Goal: Task Accomplishment & Management: Manage account settings

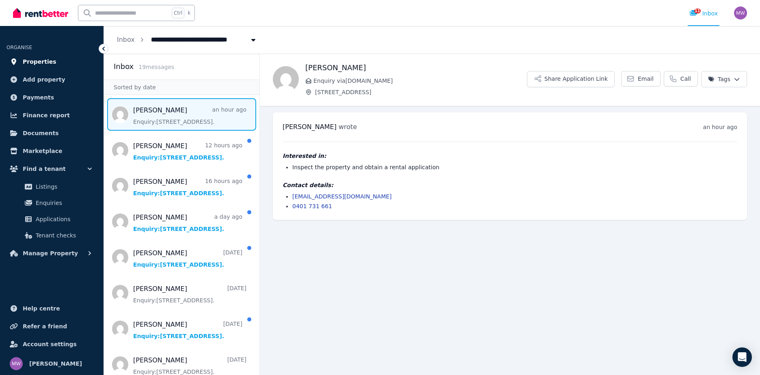
click at [40, 61] on span "Properties" at bounding box center [40, 62] width 34 height 10
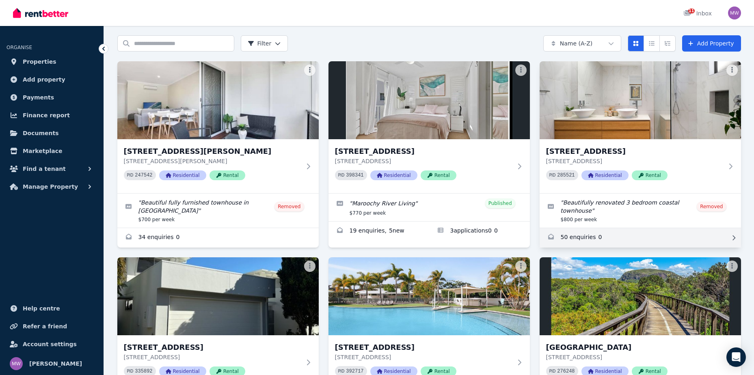
scroll to position [41, 0]
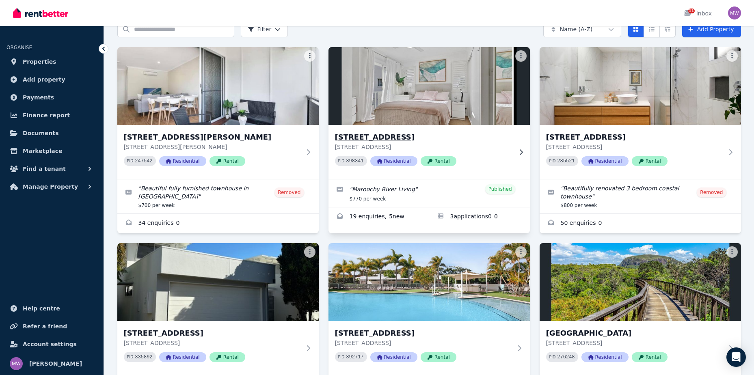
click at [426, 131] on div "[STREET_ADDRESS] [STREET_ADDRESS] PID 398341 Residential Rental" at bounding box center [428, 152] width 201 height 54
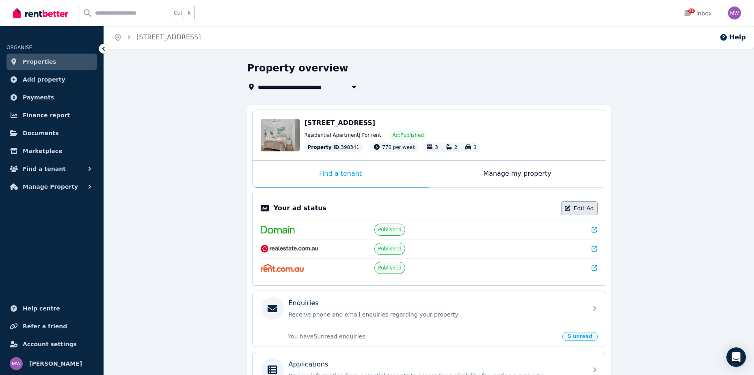
click at [592, 207] on link "Edit Ad" at bounding box center [579, 208] width 37 height 14
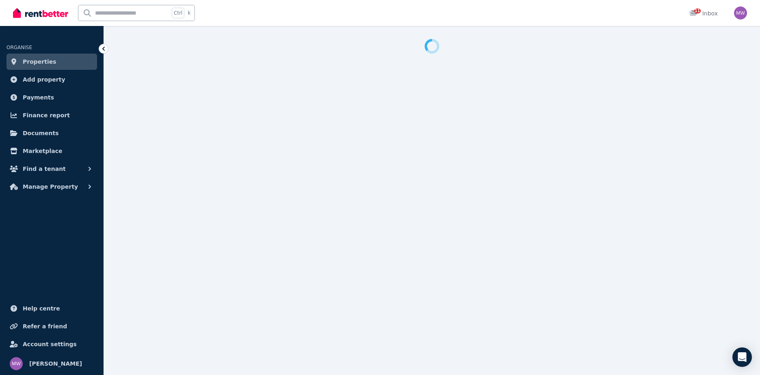
select select "**********"
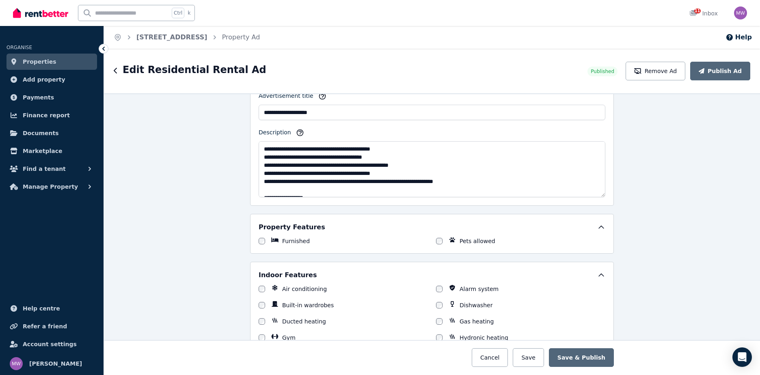
scroll to position [24, 0]
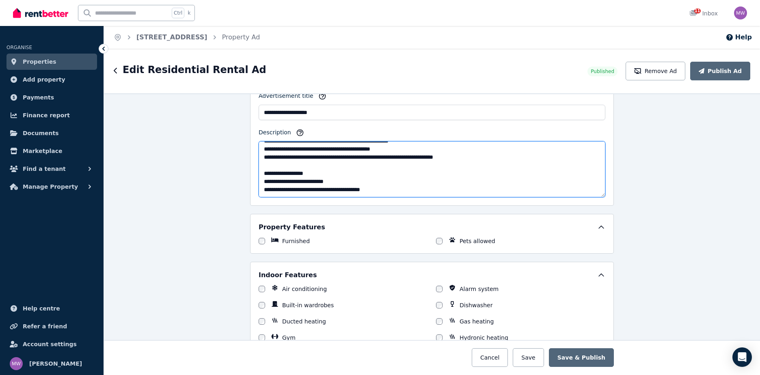
click at [313, 180] on textarea "**********" at bounding box center [432, 169] width 347 height 56
click at [309, 180] on textarea "**********" at bounding box center [432, 169] width 347 height 56
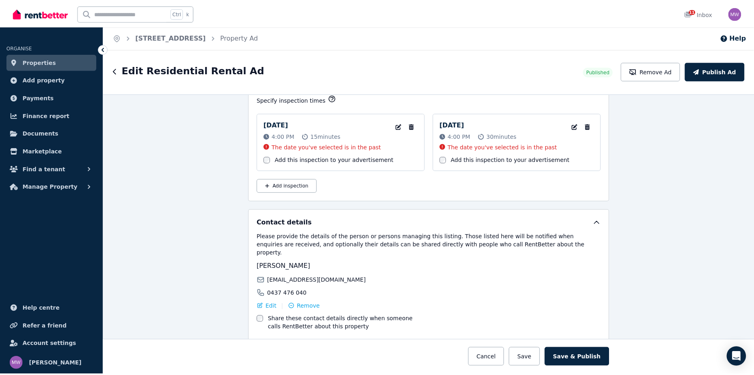
scroll to position [1276, 0]
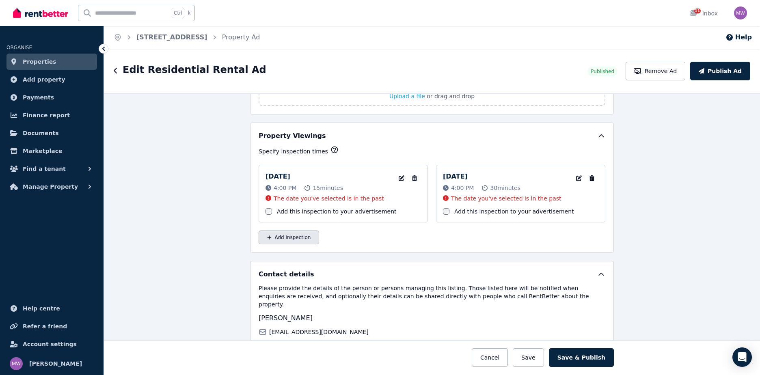
type textarea "**********"
click at [294, 238] on button "Add inspection" at bounding box center [289, 238] width 60 height 14
select select "**"
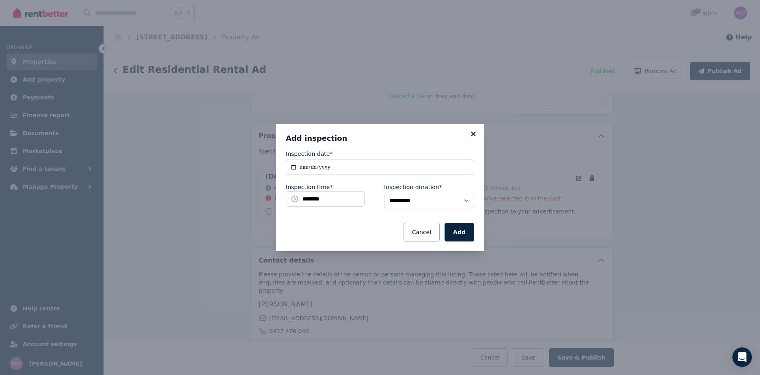
click at [475, 133] on icon at bounding box center [473, 133] width 8 height 7
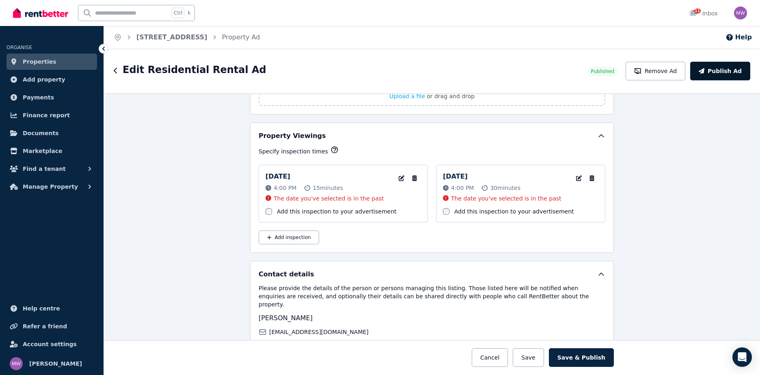
click at [722, 69] on button "Publish Ad" at bounding box center [720, 71] width 60 height 19
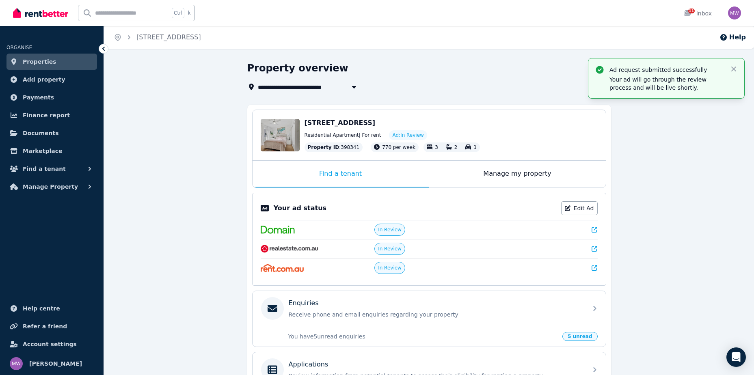
click at [42, 61] on span "Properties" at bounding box center [40, 62] width 34 height 10
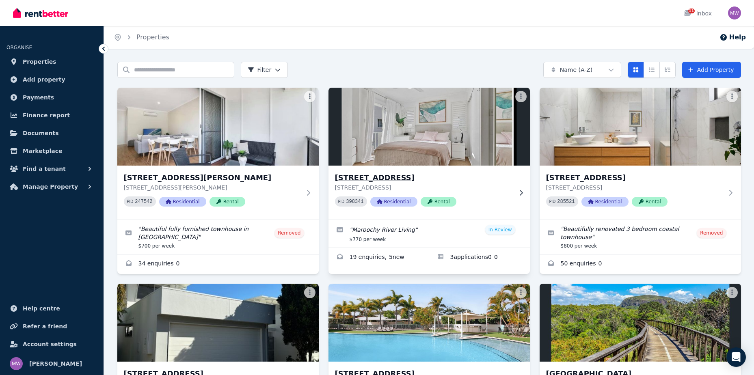
click at [401, 179] on h3 "[STREET_ADDRESS]" at bounding box center [423, 177] width 177 height 11
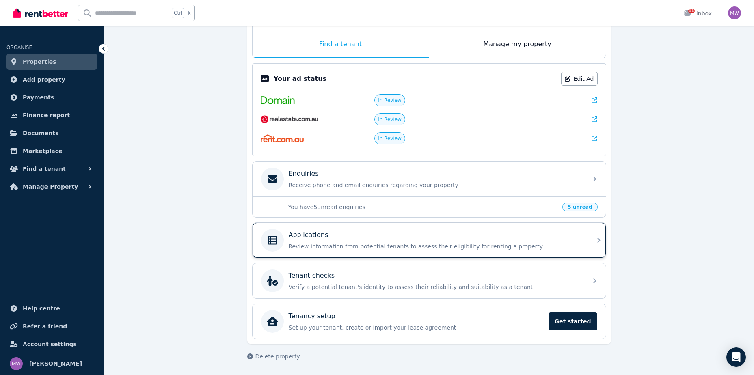
scroll to position [89, 0]
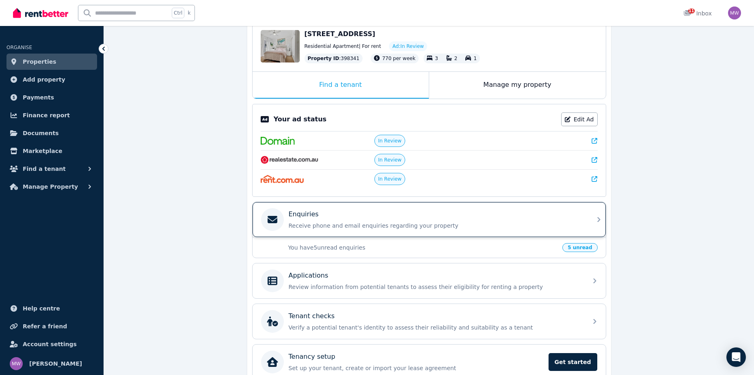
click at [341, 214] on div "Enquiries" at bounding box center [436, 215] width 294 height 10
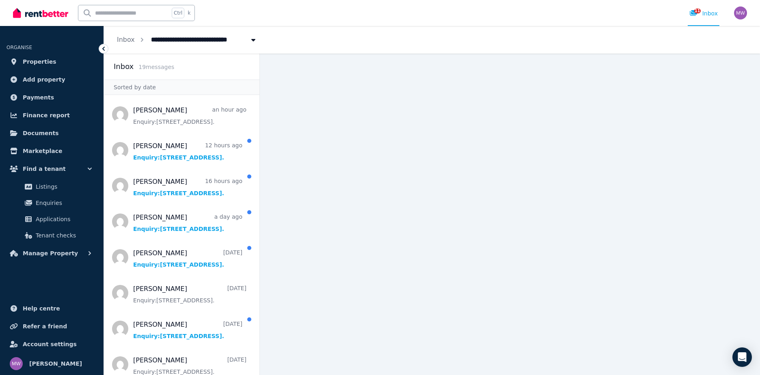
drag, startPoint x: 102, startPoint y: 47, endPoint x: 218, endPoint y: 147, distance: 152.8
click at [102, 47] on icon at bounding box center [103, 49] width 8 height 8
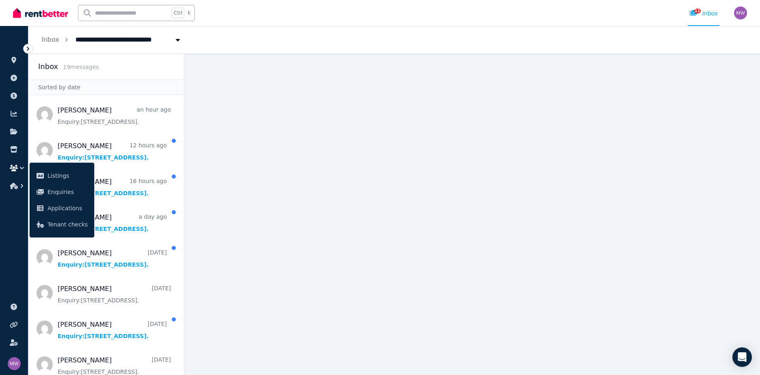
click at [29, 48] on icon at bounding box center [28, 49] width 8 height 8
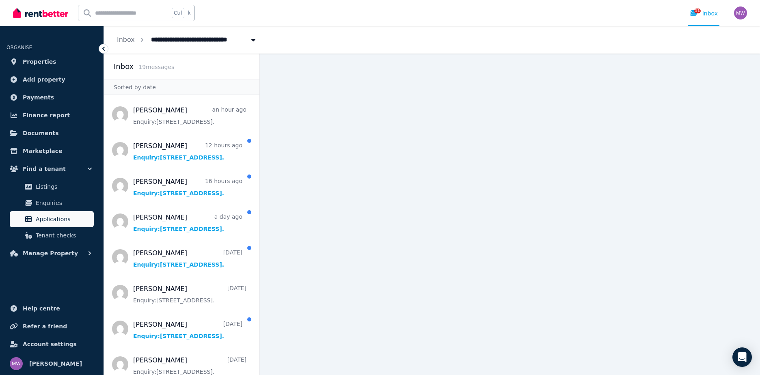
click at [51, 218] on span "Applications" at bounding box center [63, 219] width 55 height 10
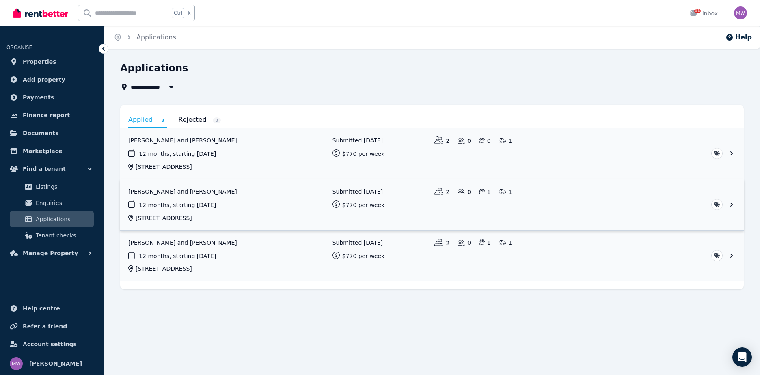
click at [171, 191] on link "View application: Sandy Lee and Trevor Hardy" at bounding box center [432, 204] width 624 height 51
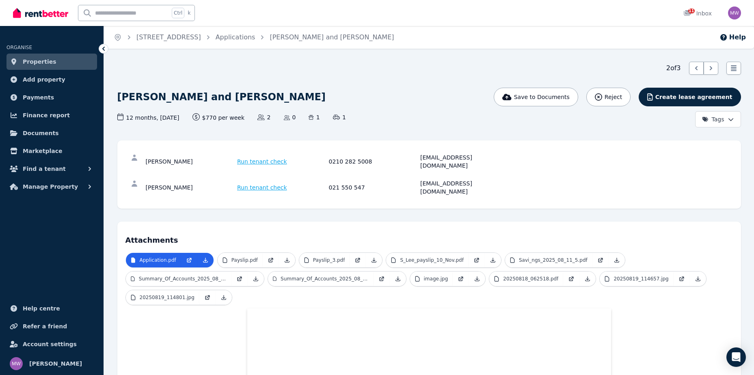
click at [103, 48] on icon at bounding box center [103, 49] width 2 height 4
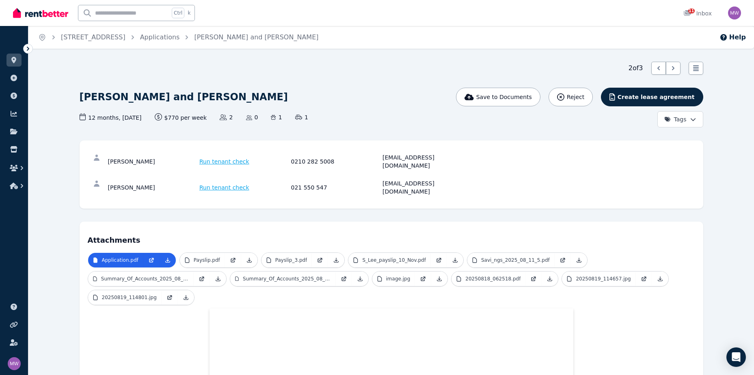
click at [29, 48] on icon at bounding box center [28, 49] width 8 height 8
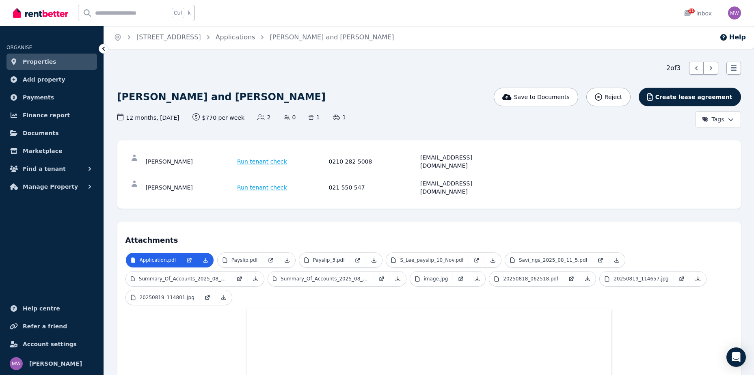
click at [278, 17] on div "Ctrl k 11 Inbox" at bounding box center [363, 13] width 700 height 26
click at [255, 39] on link "Applications" at bounding box center [236, 37] width 40 height 8
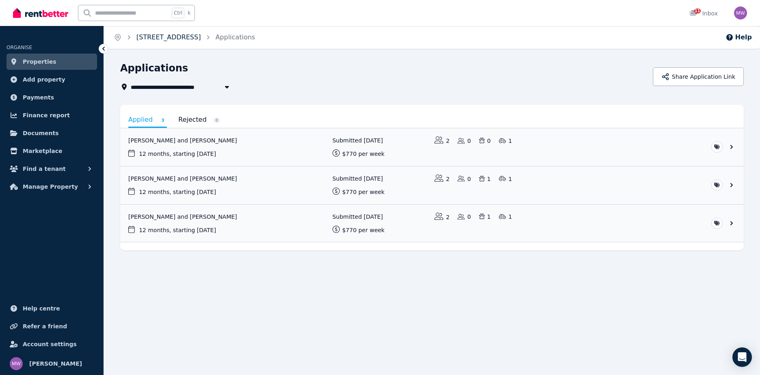
click at [201, 34] on link "[STREET_ADDRESS]" at bounding box center [168, 37] width 65 height 8
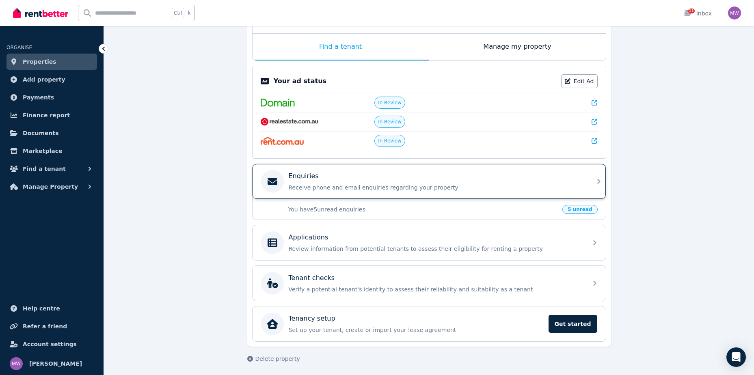
scroll to position [130, 0]
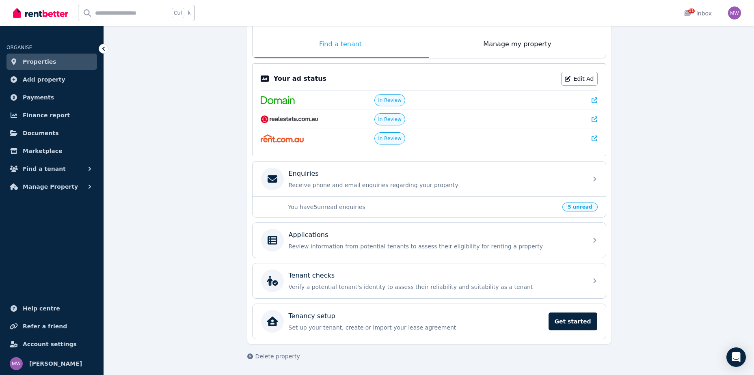
click at [580, 207] on span "5 unread" at bounding box center [579, 207] width 35 height 9
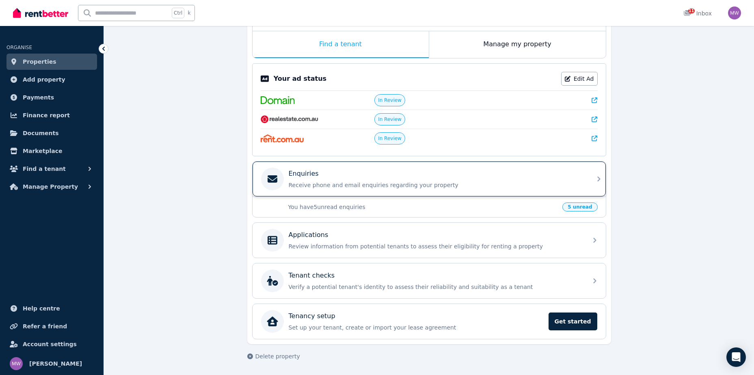
click at [332, 186] on p "Receive phone and email enquiries regarding your property" at bounding box center [436, 185] width 294 height 8
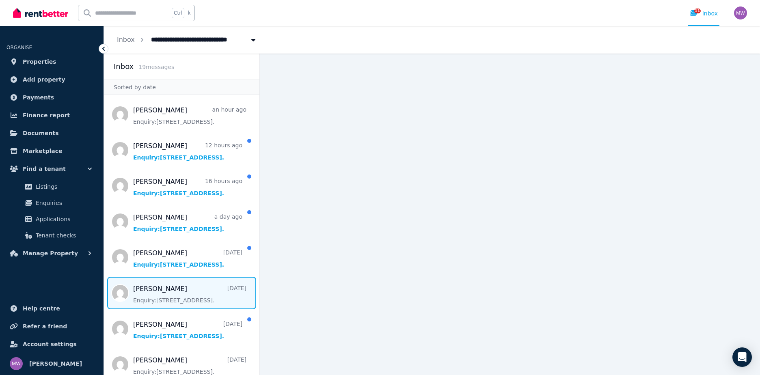
click at [166, 296] on span "Message list" at bounding box center [182, 293] width 156 height 32
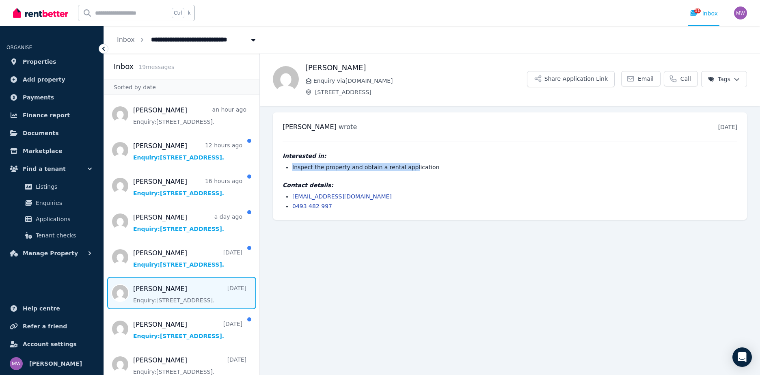
drag, startPoint x: 293, startPoint y: 169, endPoint x: 405, endPoint y: 171, distance: 112.1
click at [405, 171] on li "Inspect the property and obtain a rental application" at bounding box center [514, 167] width 445 height 8
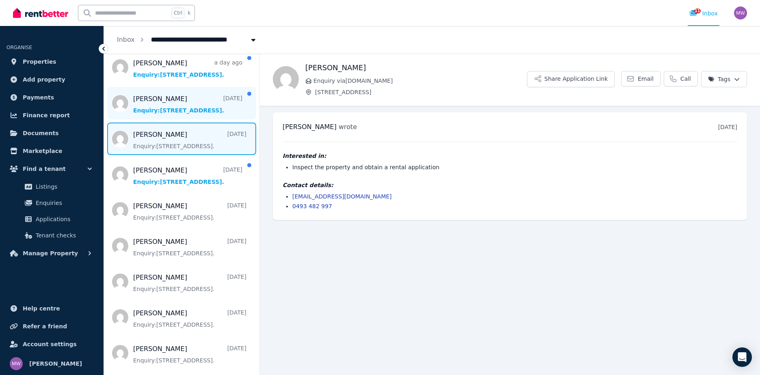
scroll to position [122, 0]
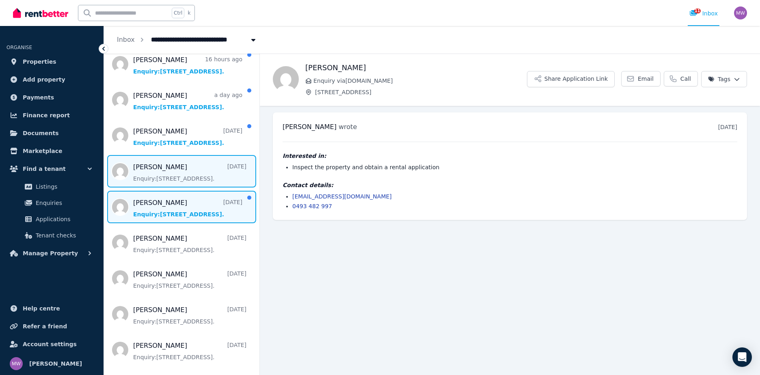
click at [181, 206] on span "Message list" at bounding box center [182, 207] width 156 height 32
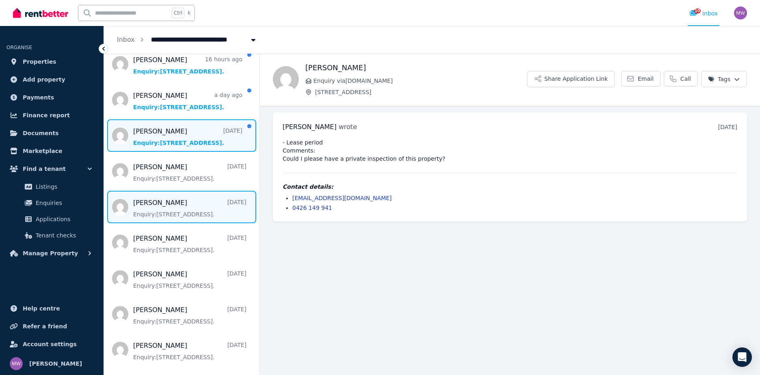
click at [208, 138] on span "Message list" at bounding box center [182, 135] width 156 height 32
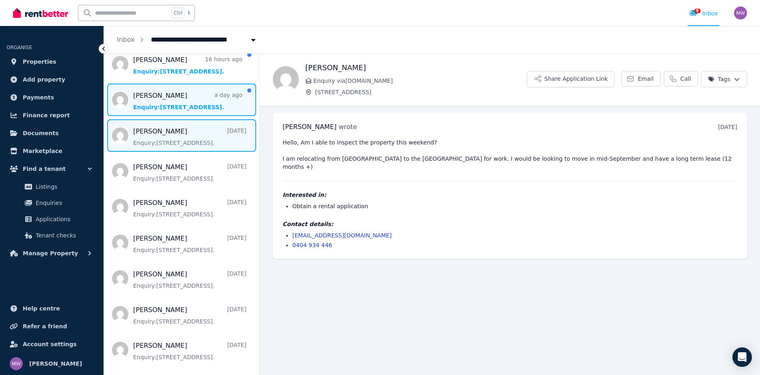
click at [185, 104] on span "Message list" at bounding box center [182, 100] width 156 height 32
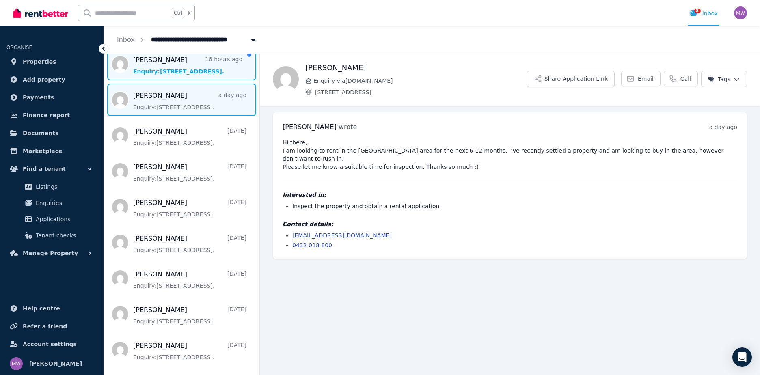
click at [192, 78] on span "Message list" at bounding box center [182, 64] width 156 height 32
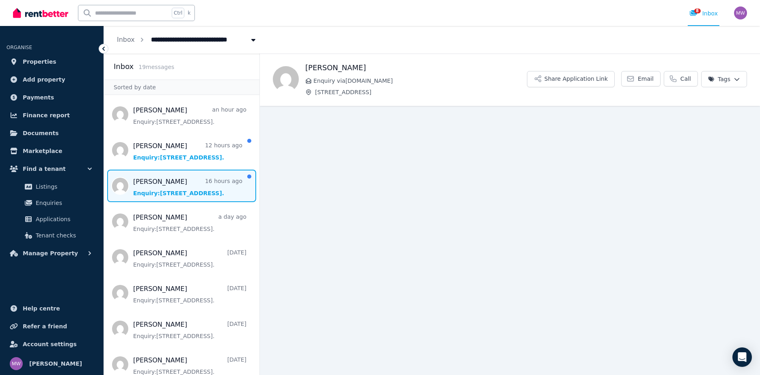
click at [184, 184] on span "Message list" at bounding box center [182, 186] width 156 height 32
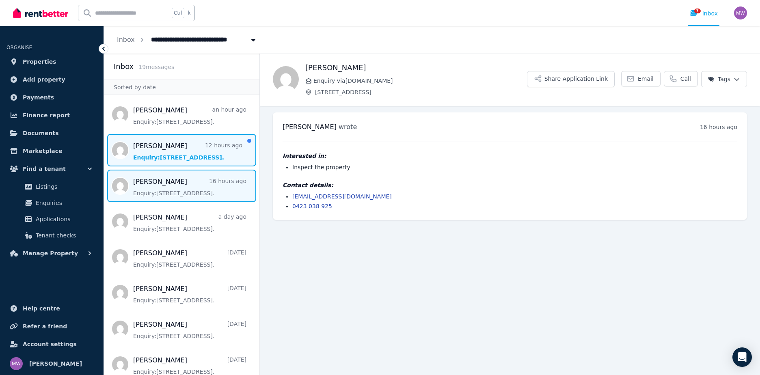
click at [191, 142] on span "Message list" at bounding box center [182, 150] width 156 height 32
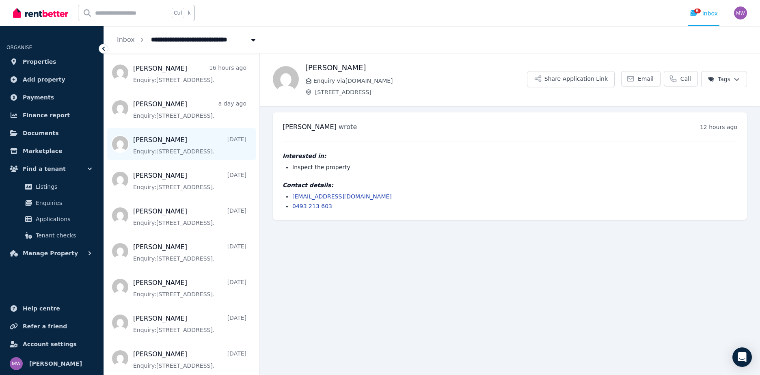
scroll to position [162, 0]
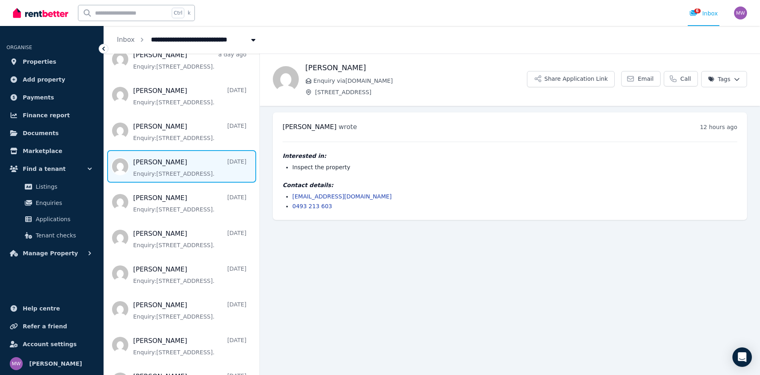
click at [182, 175] on span "Message list" at bounding box center [182, 166] width 156 height 32
click at [386, 277] on main "Back [PERSON_NAME] Enquiry via [DOMAIN_NAME] [STREET_ADDRESS] Share Application…" at bounding box center [510, 215] width 500 height 322
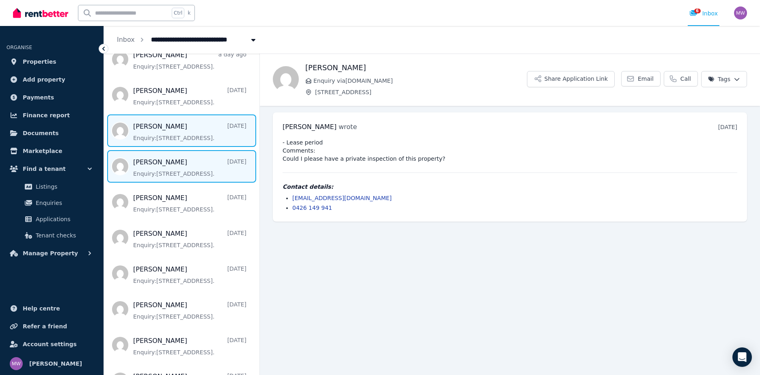
click at [185, 135] on span "Message list" at bounding box center [182, 131] width 156 height 32
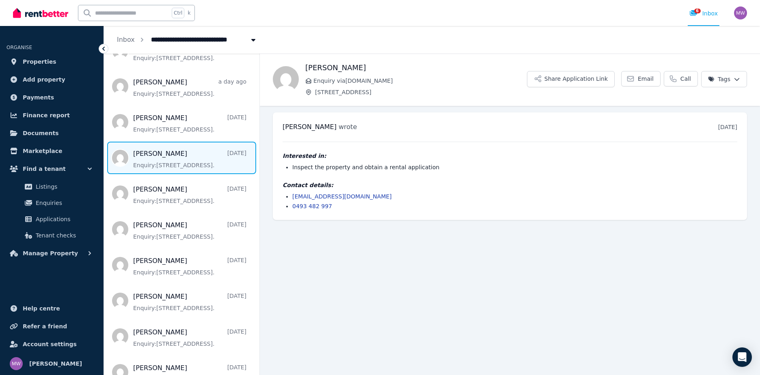
scroll to position [122, 0]
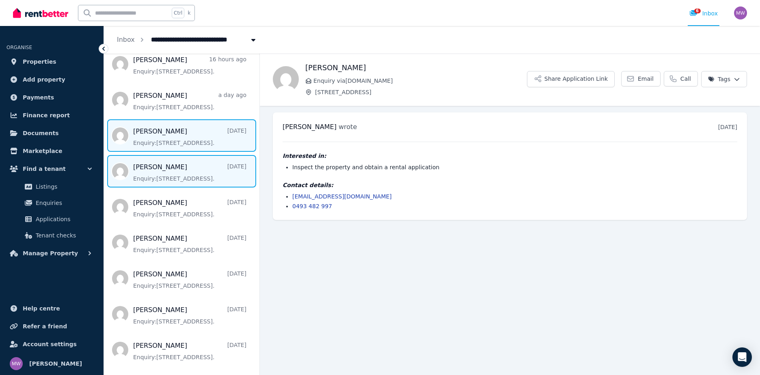
click at [177, 143] on span "Message list" at bounding box center [182, 135] width 156 height 32
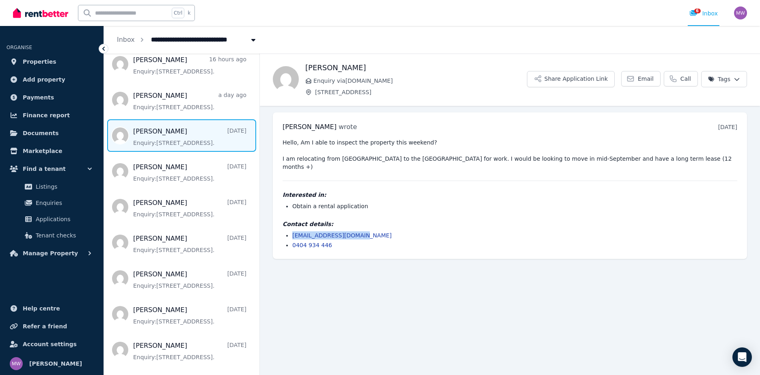
drag, startPoint x: 361, startPoint y: 228, endPoint x: 293, endPoint y: 221, distance: 68.6
click at [293, 221] on div "Contact details: [EMAIL_ADDRESS][DOMAIN_NAME] 0404 934 446" at bounding box center [510, 234] width 455 height 29
copy link "[EMAIL_ADDRESS][DOMAIN_NAME]"
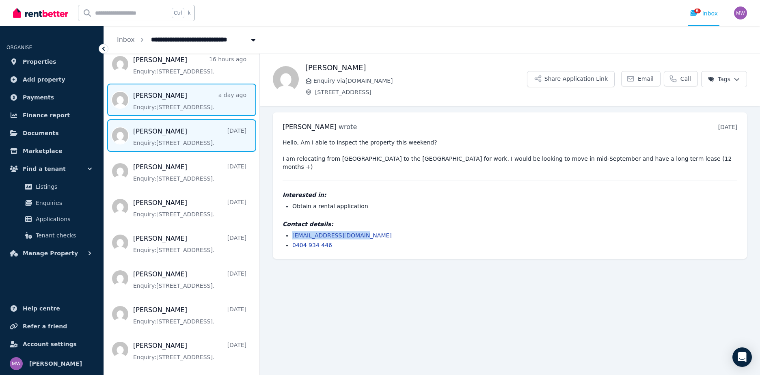
click at [194, 98] on span "Message list" at bounding box center [182, 100] width 156 height 32
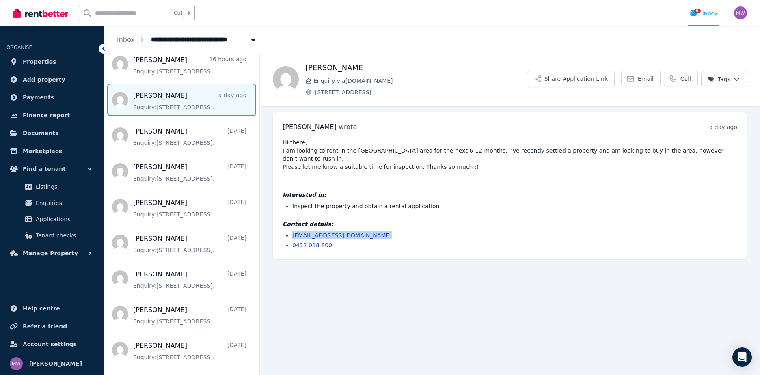
drag, startPoint x: 379, startPoint y: 227, endPoint x: 293, endPoint y: 222, distance: 86.2
click at [293, 222] on div "Contact details: [EMAIL_ADDRESS][DOMAIN_NAME] 0432 018 800" at bounding box center [510, 234] width 455 height 29
copy link "[EMAIL_ADDRESS][DOMAIN_NAME]"
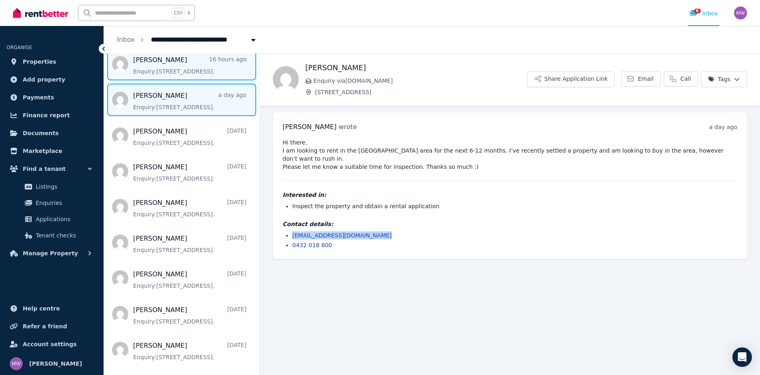
click at [182, 71] on span "Message list" at bounding box center [182, 64] width 156 height 32
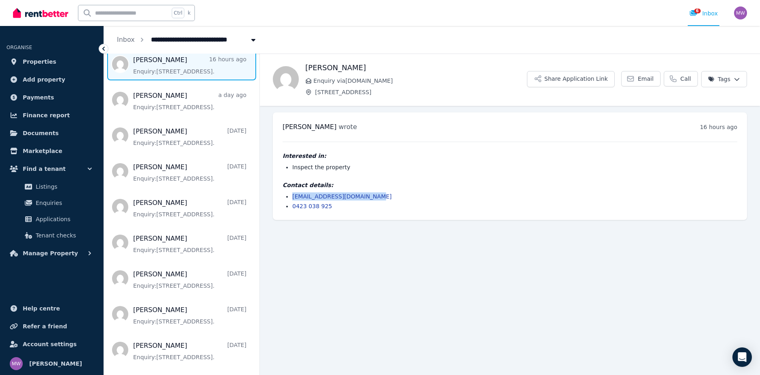
drag, startPoint x: 372, startPoint y: 194, endPoint x: 292, endPoint y: 197, distance: 80.9
click at [292, 197] on ul "[EMAIL_ADDRESS][DOMAIN_NAME] 0423 038 925" at bounding box center [510, 201] width 455 height 18
copy link "[EMAIL_ADDRESS][DOMAIN_NAME]"
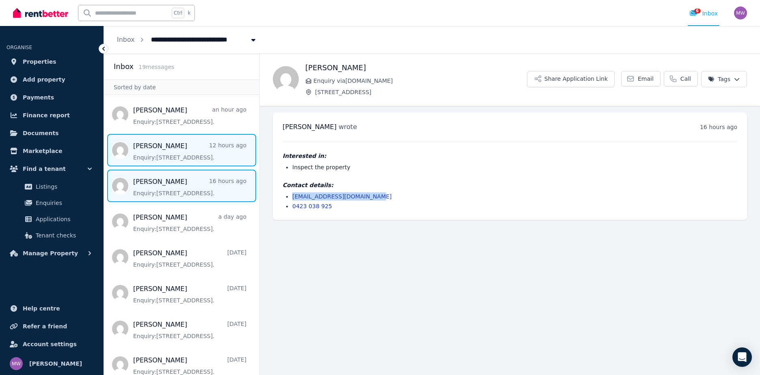
click at [193, 160] on span "Message list" at bounding box center [182, 150] width 156 height 32
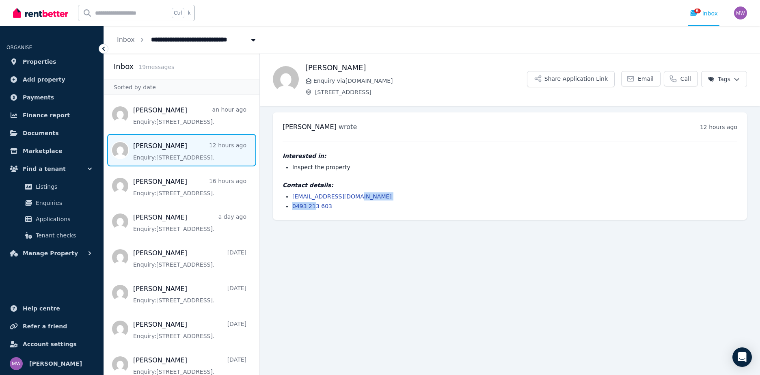
drag, startPoint x: 348, startPoint y: 200, endPoint x: 312, endPoint y: 201, distance: 36.6
click at [312, 201] on ul "[EMAIL_ADDRESS][DOMAIN_NAME] 0493 213 603" at bounding box center [510, 201] width 455 height 18
drag, startPoint x: 312, startPoint y: 201, endPoint x: 360, endPoint y: 251, distance: 68.9
click at [360, 251] on main "Back Raj Enquiry via [DOMAIN_NAME] [STREET_ADDRESS] Share Application Link Emai…" at bounding box center [510, 215] width 500 height 322
drag, startPoint x: 358, startPoint y: 192, endPoint x: 347, endPoint y: 196, distance: 11.3
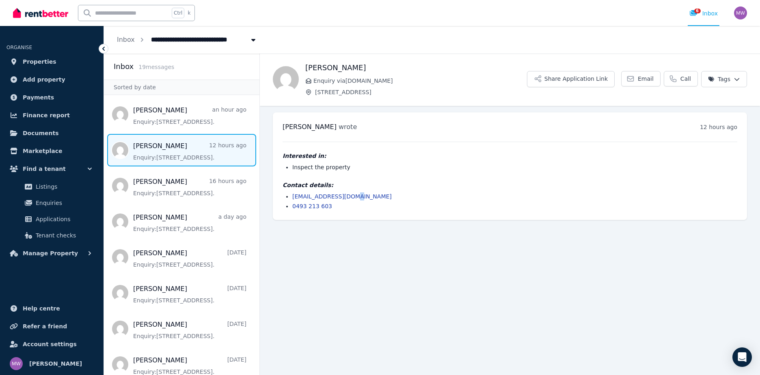
click at [347, 196] on div "Contact details: [EMAIL_ADDRESS][DOMAIN_NAME] 0493 213 603" at bounding box center [510, 195] width 455 height 29
drag, startPoint x: 347, startPoint y: 196, endPoint x: 352, endPoint y: 198, distance: 5.4
click at [353, 199] on li "[EMAIL_ADDRESS][DOMAIN_NAME]" at bounding box center [514, 196] width 445 height 8
click at [351, 196] on li "[EMAIL_ADDRESS][DOMAIN_NAME]" at bounding box center [514, 196] width 445 height 8
click at [353, 198] on li "[EMAIL_ADDRESS][DOMAIN_NAME]" at bounding box center [514, 196] width 445 height 8
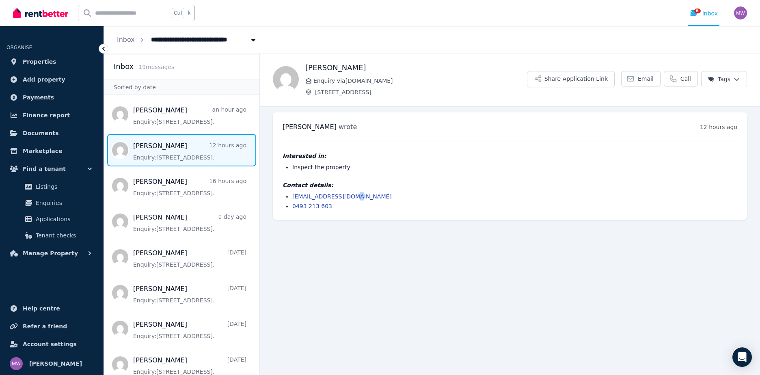
drag, startPoint x: 351, startPoint y: 199, endPoint x: 343, endPoint y: 217, distance: 19.5
click at [350, 199] on li "[EMAIL_ADDRESS][DOMAIN_NAME]" at bounding box center [514, 196] width 445 height 8
click at [339, 240] on main "Back Raj Enquiry via [DOMAIN_NAME] [STREET_ADDRESS] Share Application Link Emai…" at bounding box center [510, 215] width 500 height 322
drag, startPoint x: 364, startPoint y: 195, endPoint x: 292, endPoint y: 193, distance: 71.9
click at [292, 193] on ul "[EMAIL_ADDRESS][DOMAIN_NAME] 0493 213 603" at bounding box center [510, 201] width 455 height 18
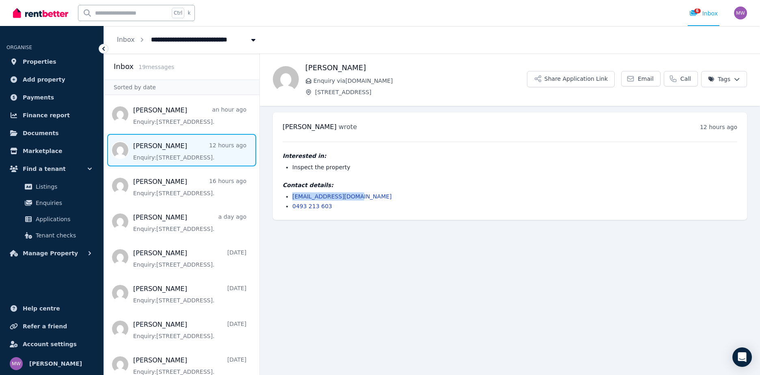
copy link "[EMAIL_ADDRESS][DOMAIN_NAME]"
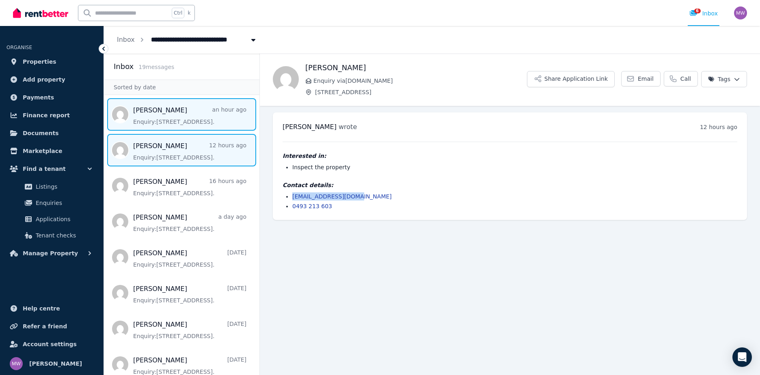
click at [174, 123] on span "Message list" at bounding box center [182, 114] width 156 height 32
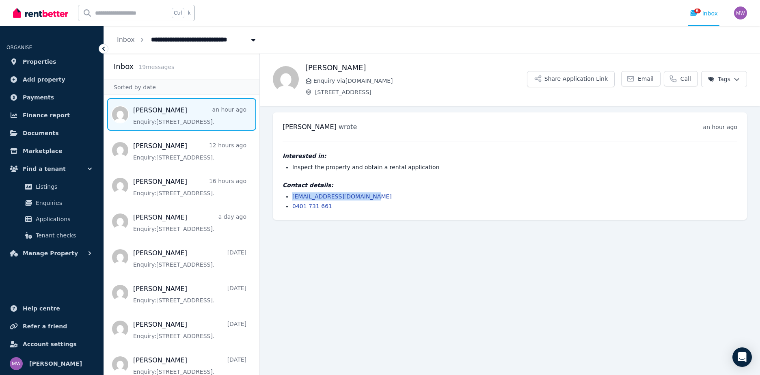
drag, startPoint x: 369, startPoint y: 197, endPoint x: 291, endPoint y: 199, distance: 78.0
click at [291, 199] on ul "[EMAIL_ADDRESS][DOMAIN_NAME] 0401 731 661" at bounding box center [510, 201] width 455 height 18
copy link "[EMAIL_ADDRESS][DOMAIN_NAME]"
click at [582, 83] on button "Share Application Link" at bounding box center [571, 79] width 88 height 16
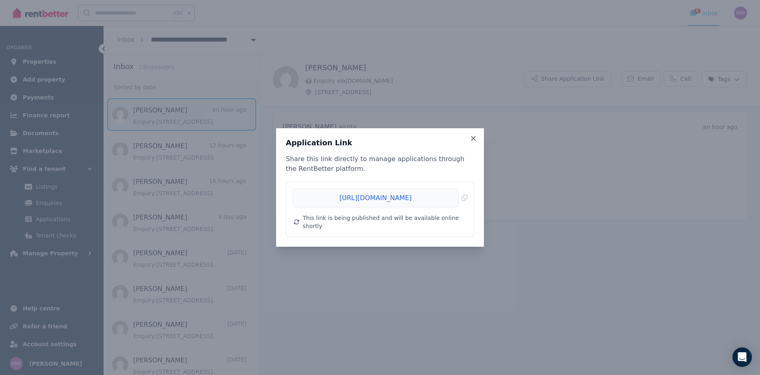
drag, startPoint x: 376, startPoint y: 202, endPoint x: 469, endPoint y: 194, distance: 93.7
click at [482, 188] on div "Application Link Share this link directly to manage applications through the Re…" at bounding box center [380, 187] width 208 height 119
click at [465, 203] on span "Copied!" at bounding box center [380, 198] width 175 height 19
click at [475, 142] on icon at bounding box center [473, 138] width 8 height 7
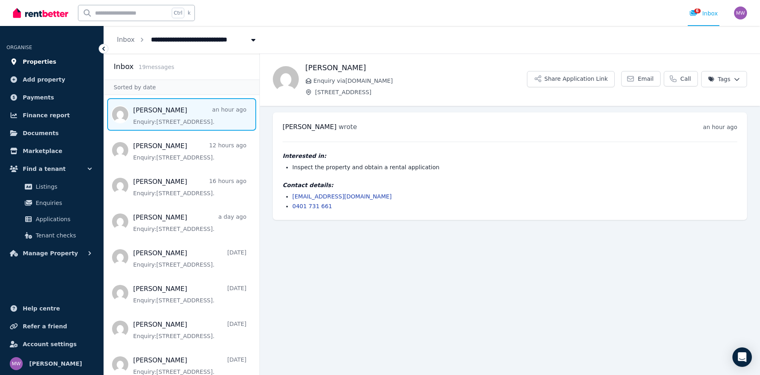
click at [35, 60] on span "Properties" at bounding box center [40, 62] width 34 height 10
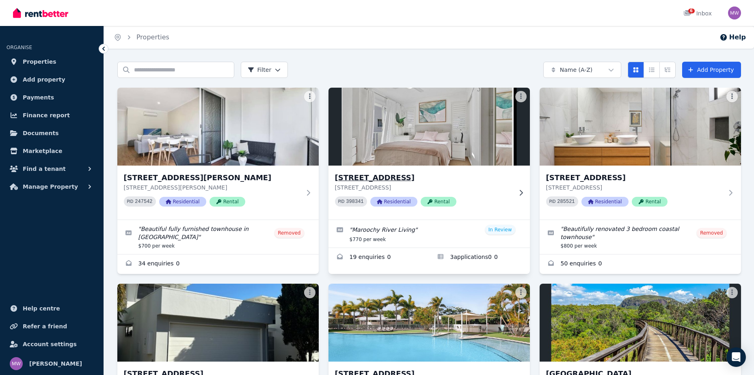
click at [440, 163] on img at bounding box center [429, 127] width 212 height 82
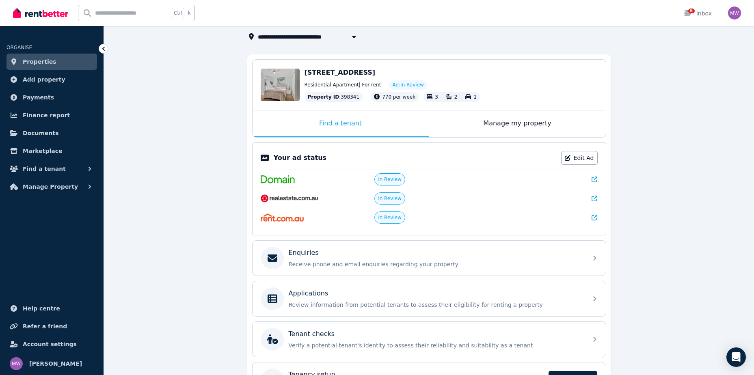
scroll to position [109, 0]
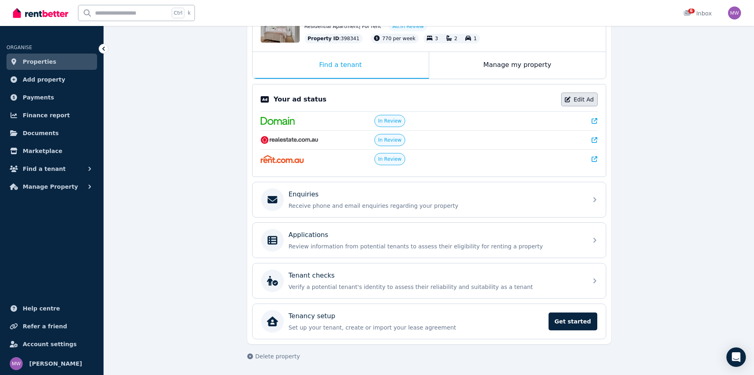
click at [579, 101] on link "Edit Ad" at bounding box center [579, 100] width 37 height 14
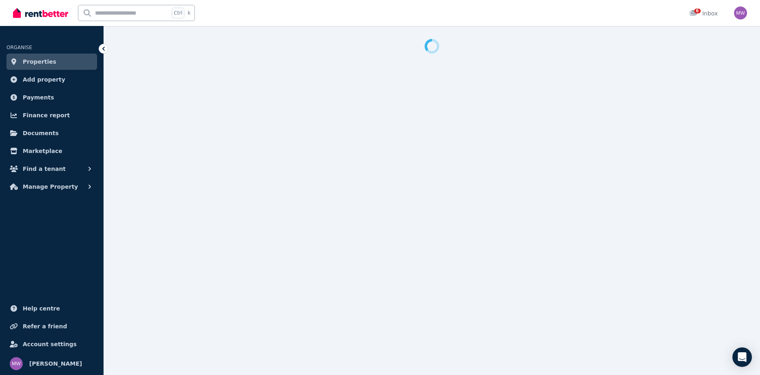
select select "**********"
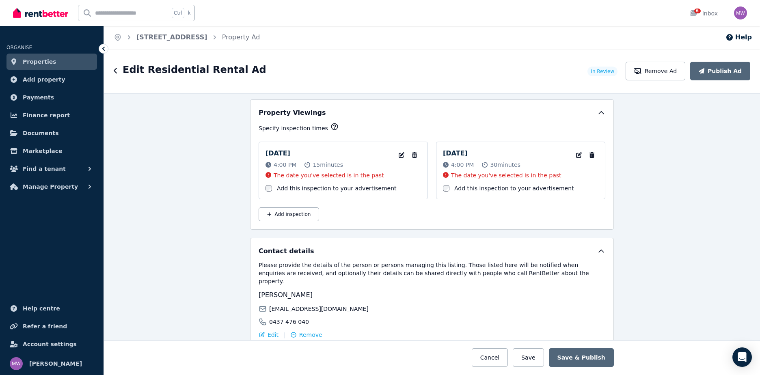
scroll to position [1195, 0]
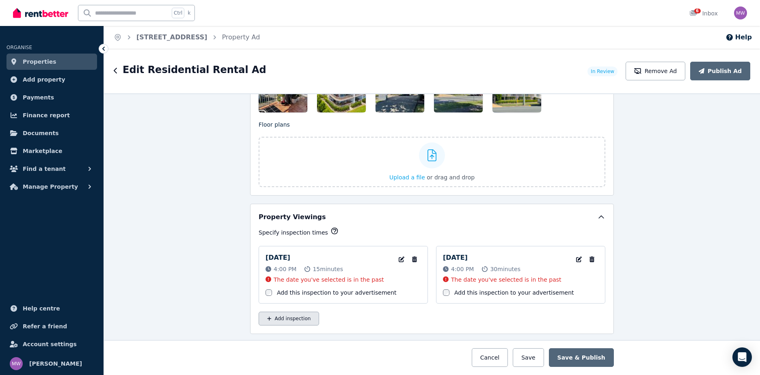
click at [279, 322] on button "Add inspection" at bounding box center [289, 319] width 60 height 14
select select "**"
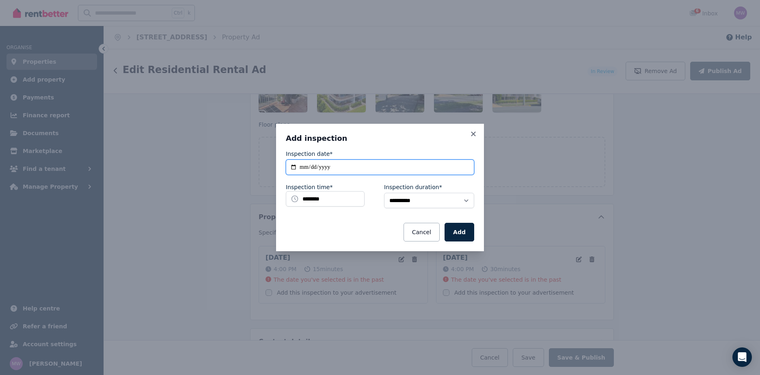
click at [331, 167] on input "**********" at bounding box center [380, 167] width 188 height 15
drag, startPoint x: 400, startPoint y: 168, endPoint x: 355, endPoint y: 175, distance: 45.6
click at [400, 168] on input "**********" at bounding box center [380, 167] width 188 height 15
type input "**********"
click at [348, 181] on div "**********" at bounding box center [380, 196] width 188 height 92
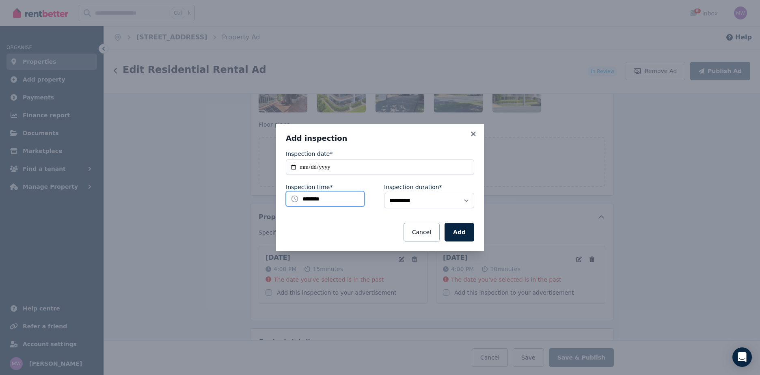
click at [331, 198] on input "********" at bounding box center [325, 198] width 79 height 15
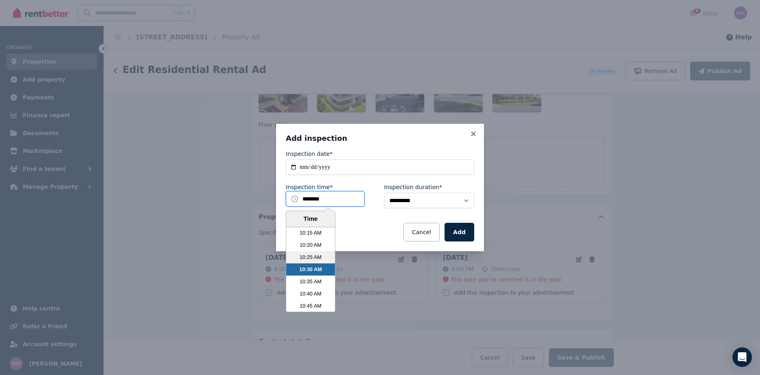
scroll to position [1377, 0]
click at [308, 244] on li "9:30 AM" at bounding box center [310, 245] width 49 height 12
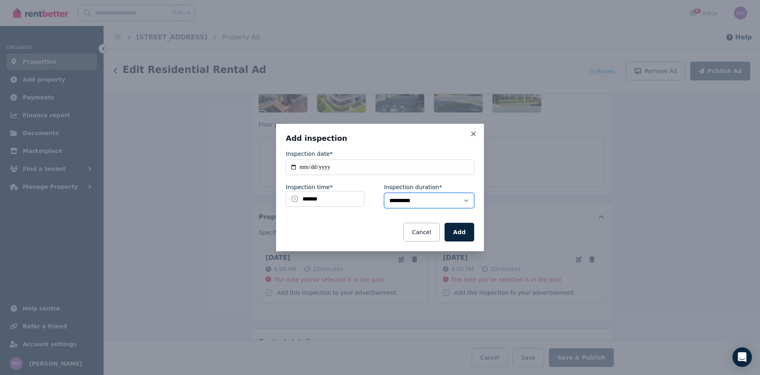
click at [424, 197] on select "**********" at bounding box center [429, 200] width 90 height 15
select select "**"
click at [384, 193] on select "**********" at bounding box center [429, 200] width 90 height 15
click at [461, 230] on button "Add" at bounding box center [460, 232] width 30 height 19
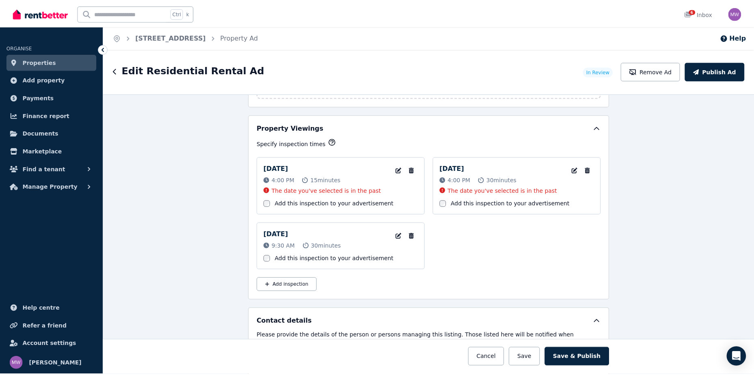
scroll to position [1317, 0]
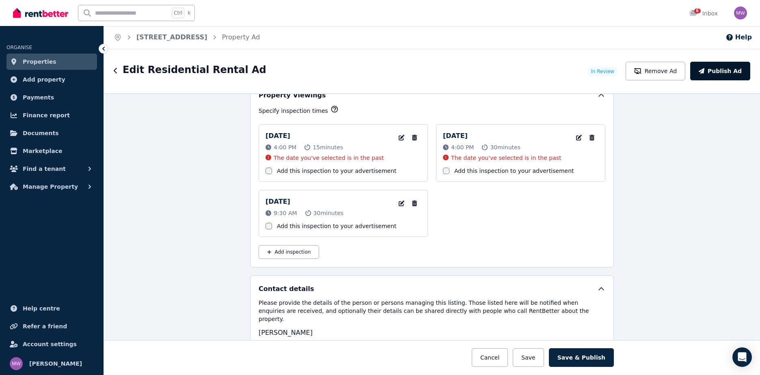
click at [711, 75] on button "Publish Ad" at bounding box center [720, 71] width 60 height 19
